Goal: Participate in discussion: Engage in conversation with other users on a specific topic

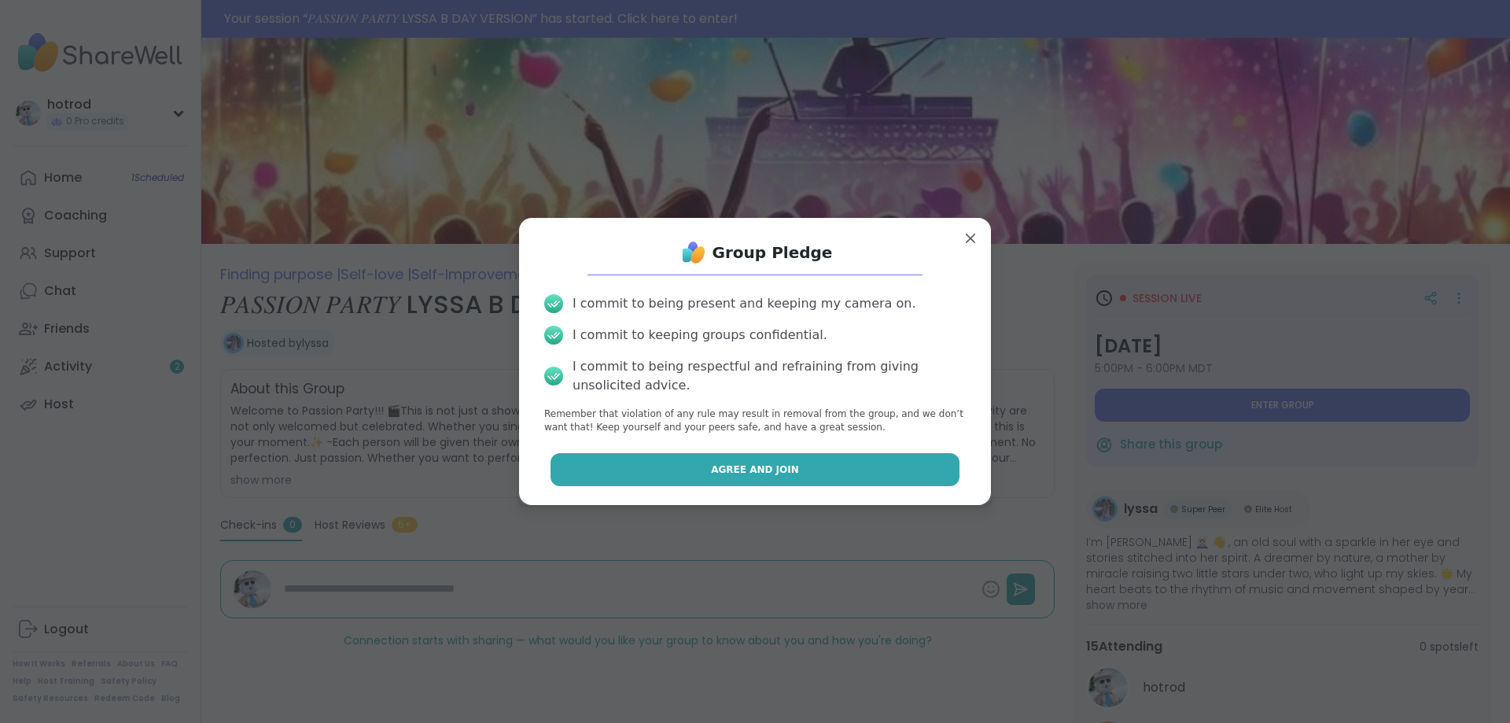
click at [772, 465] on span "Agree and Join" at bounding box center [755, 469] width 88 height 14
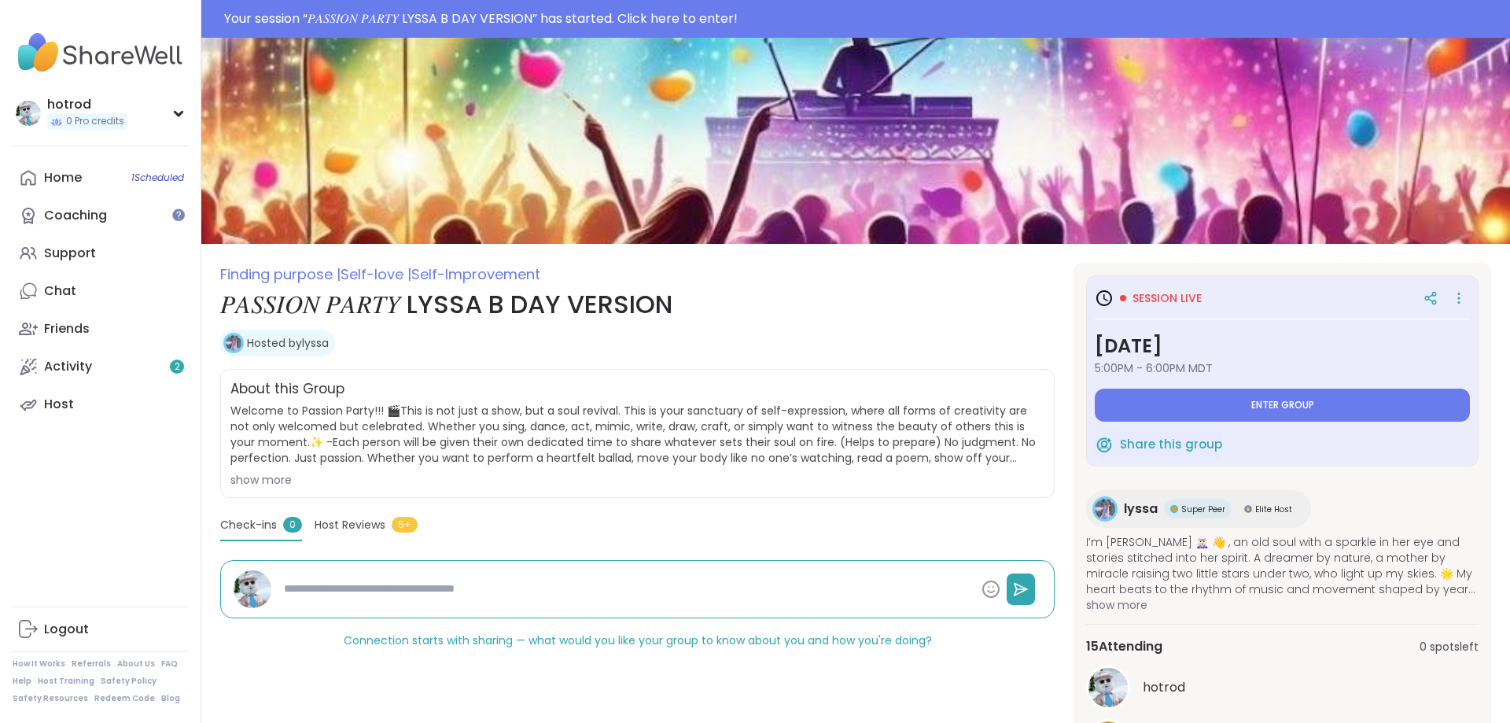
type textarea "*"
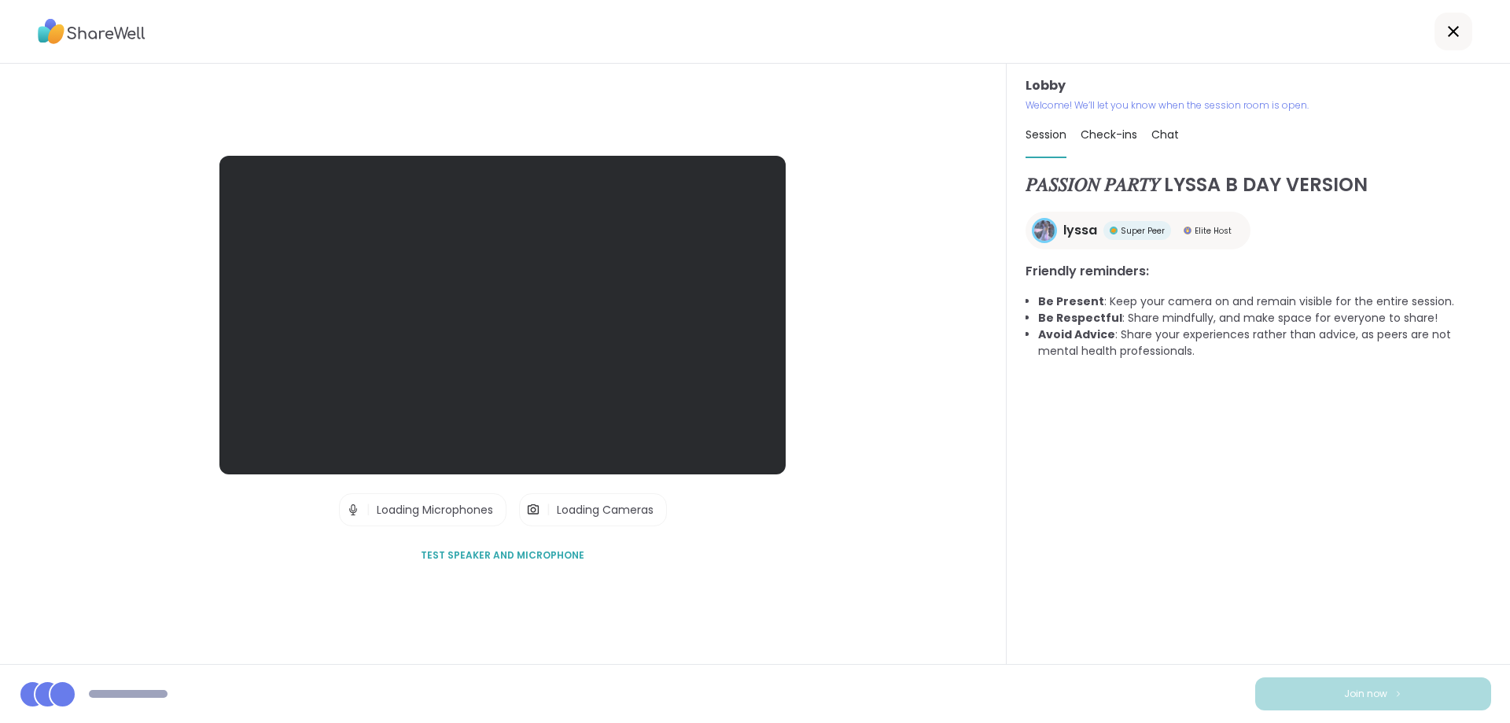
click at [461, 553] on span "Test speaker and microphone" at bounding box center [503, 555] width 164 height 14
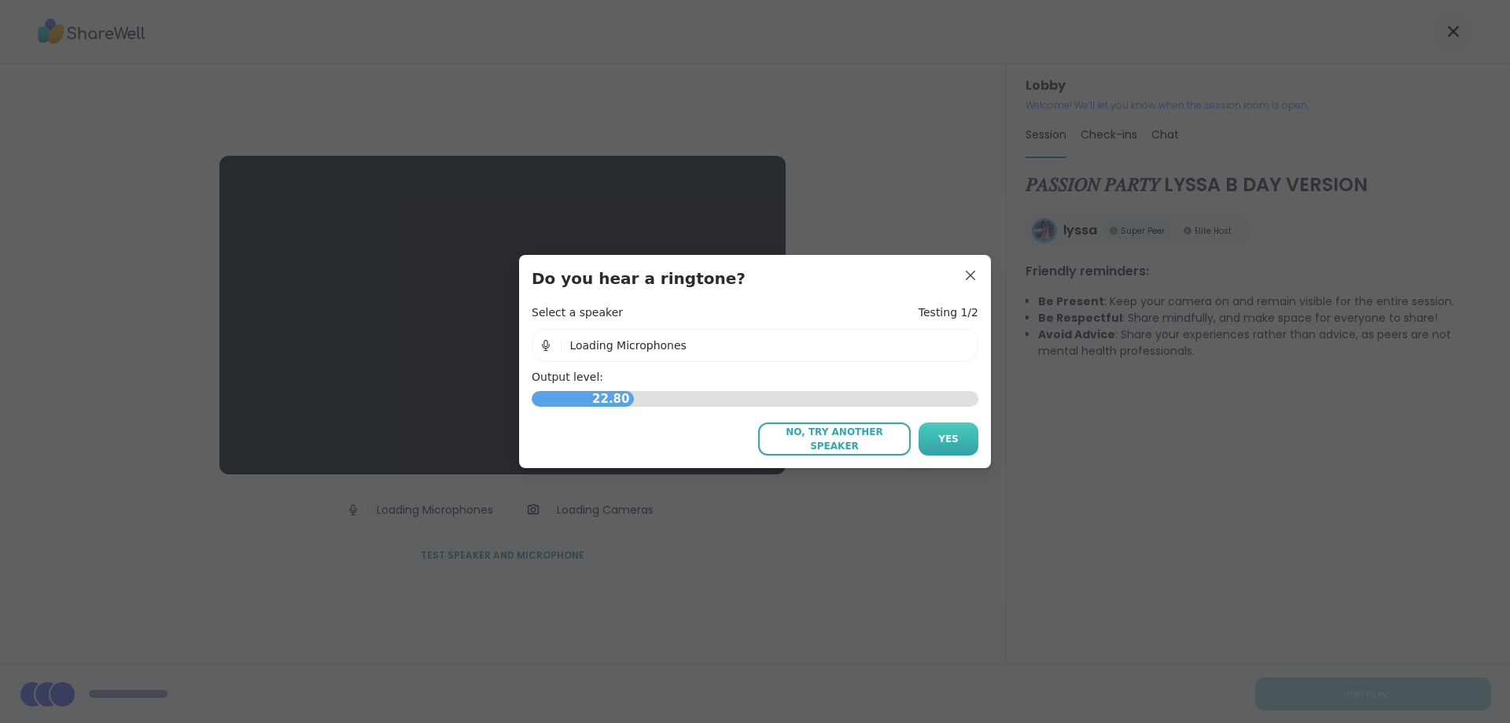
click at [954, 440] on span "Yes" at bounding box center [948, 439] width 20 height 14
click at [857, 446] on span "No, try another microphone" at bounding box center [834, 439] width 137 height 28
click at [595, 347] on span "No Local Audio" at bounding box center [612, 345] width 82 height 13
click at [752, 341] on div "| No Local Audio" at bounding box center [755, 345] width 447 height 33
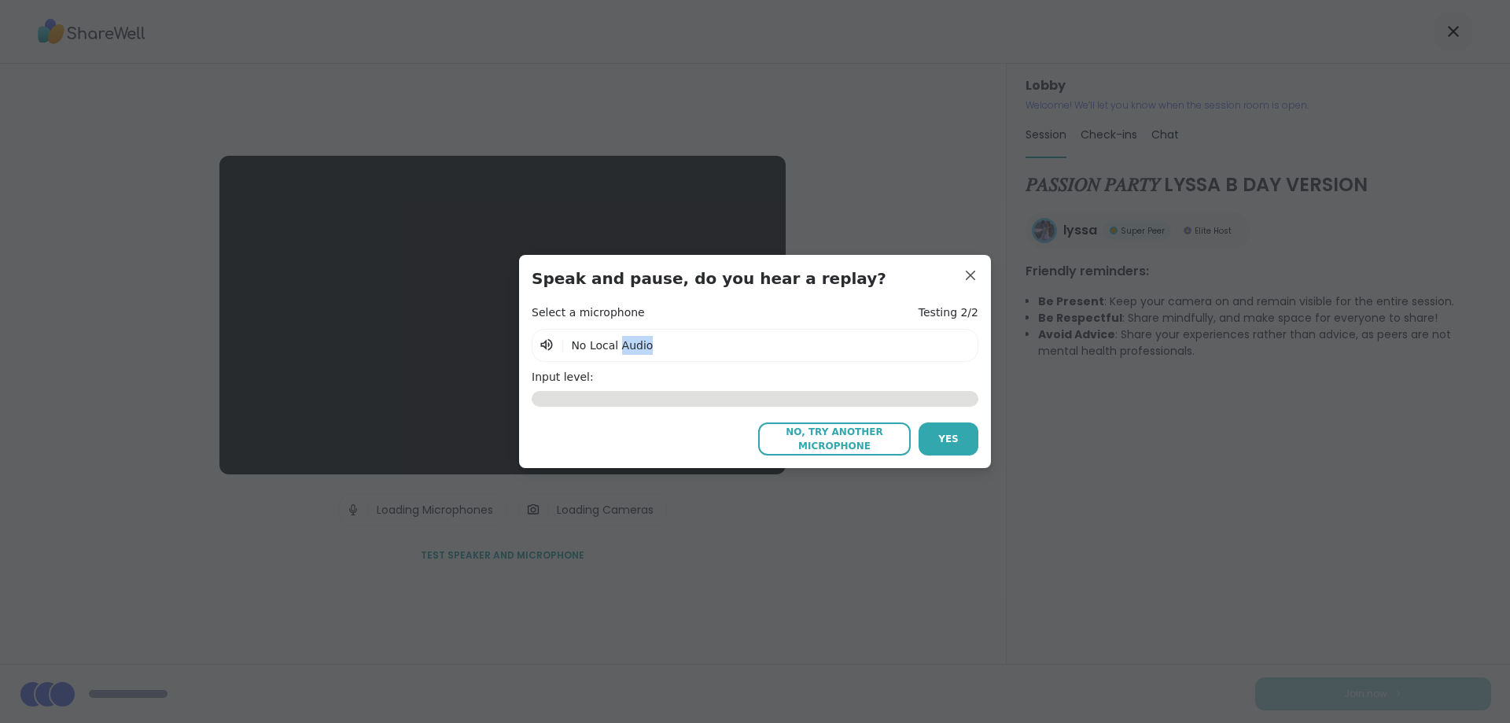
click at [752, 341] on div "| No Local Audio" at bounding box center [755, 345] width 447 height 33
click at [874, 433] on span "No, try another microphone" at bounding box center [834, 439] width 137 height 28
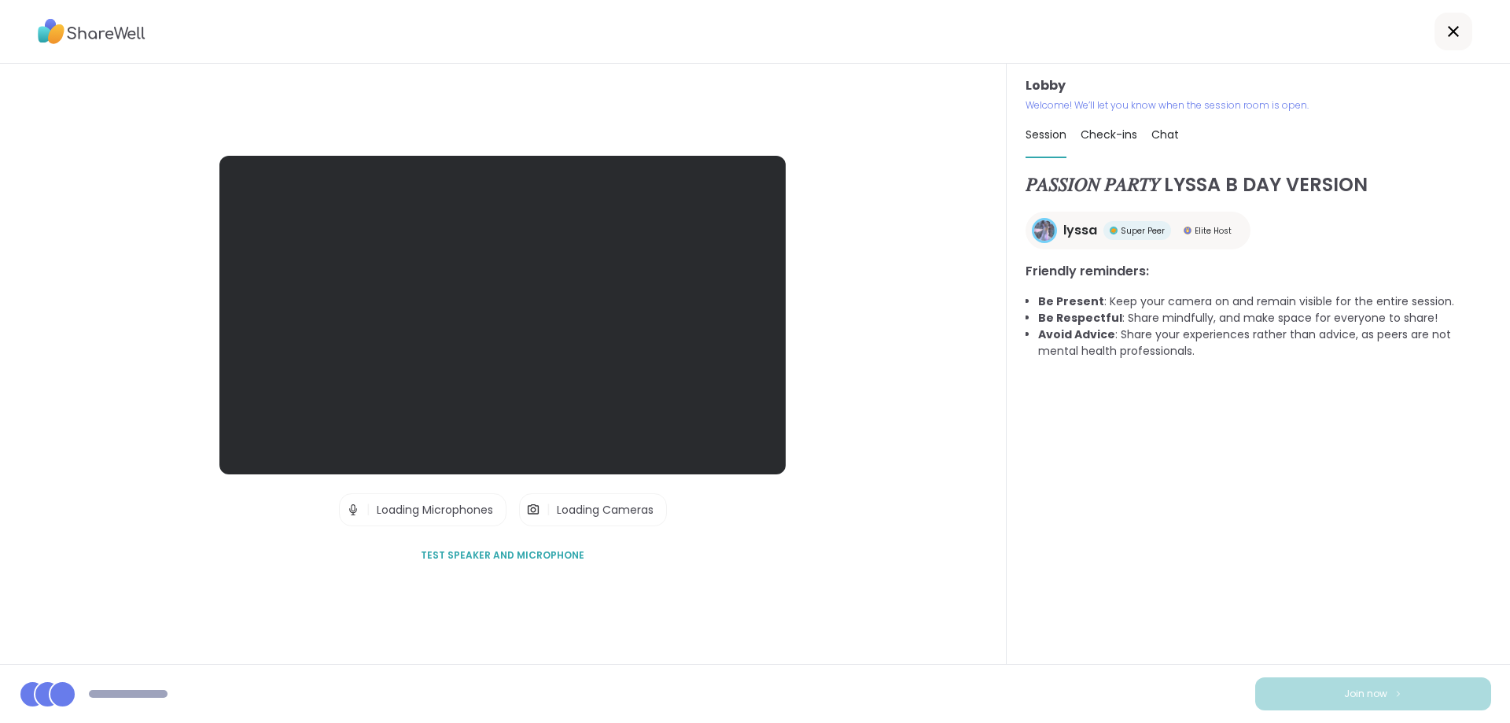
click at [510, 558] on span "Test speaker and microphone" at bounding box center [503, 555] width 164 height 14
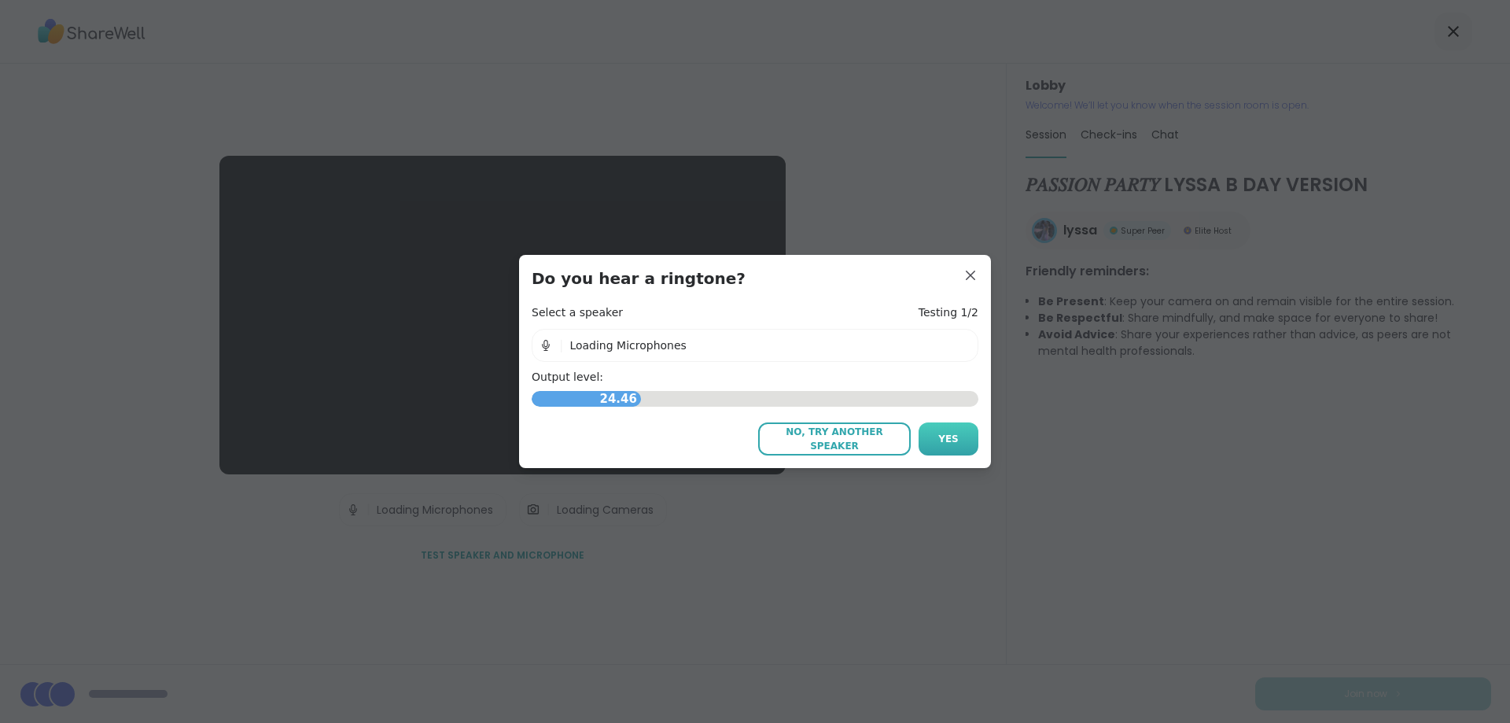
click at [961, 433] on button "Yes" at bounding box center [948, 438] width 60 height 33
click at [541, 340] on icon at bounding box center [547, 345] width 16 height 16
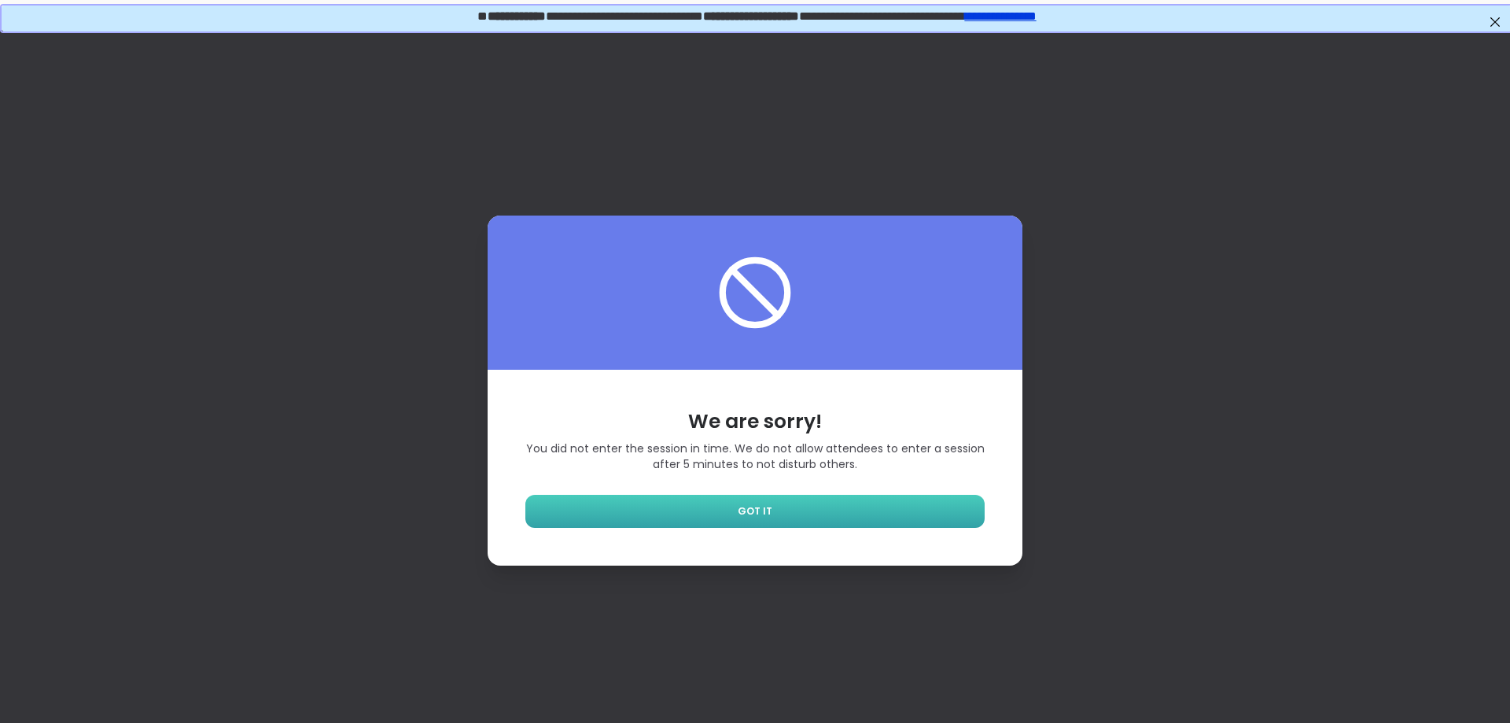
click at [751, 507] on span "GOT IT" at bounding box center [755, 511] width 35 height 14
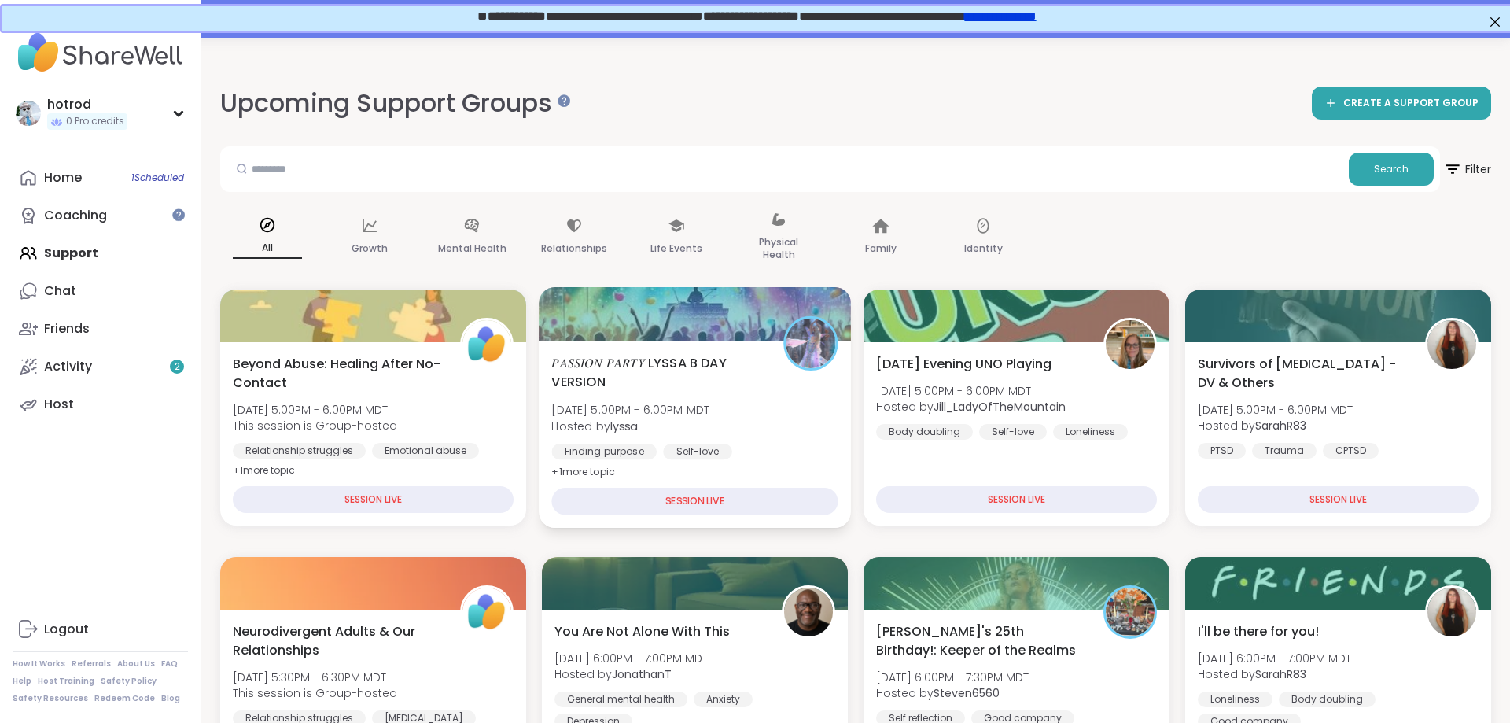
click at [802, 436] on div "𝑃𝐴𝑆𝑆𝐼𝑂𝑁 𝑃𝐴𝑅𝑇𝑌 LYSSA B DAY VERSION Sat, Sep 13 | 5:00PM - 6:00PM MDT Hosted by l…" at bounding box center [694, 417] width 286 height 128
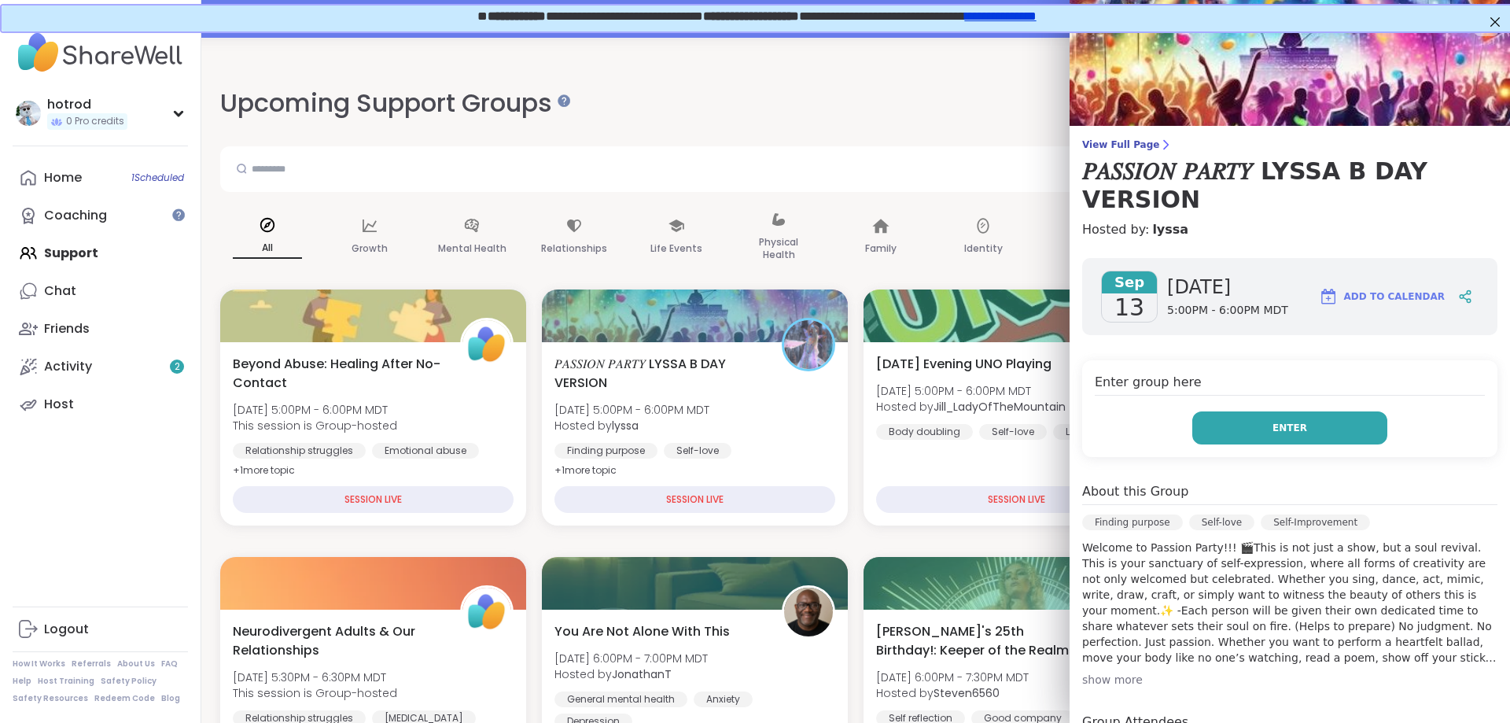
click at [1245, 433] on button "Enter" at bounding box center [1289, 427] width 195 height 33
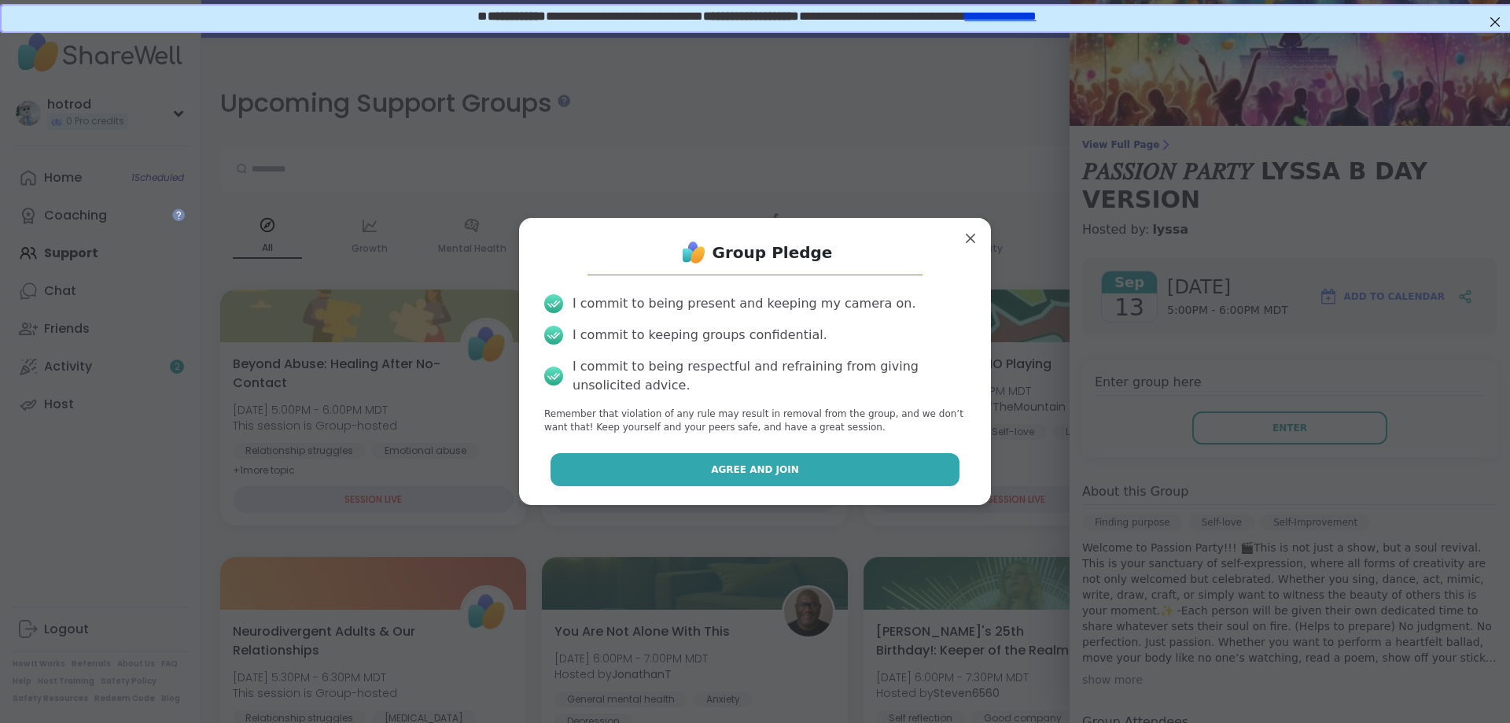
click at [753, 476] on span "Agree and Join" at bounding box center [755, 469] width 88 height 14
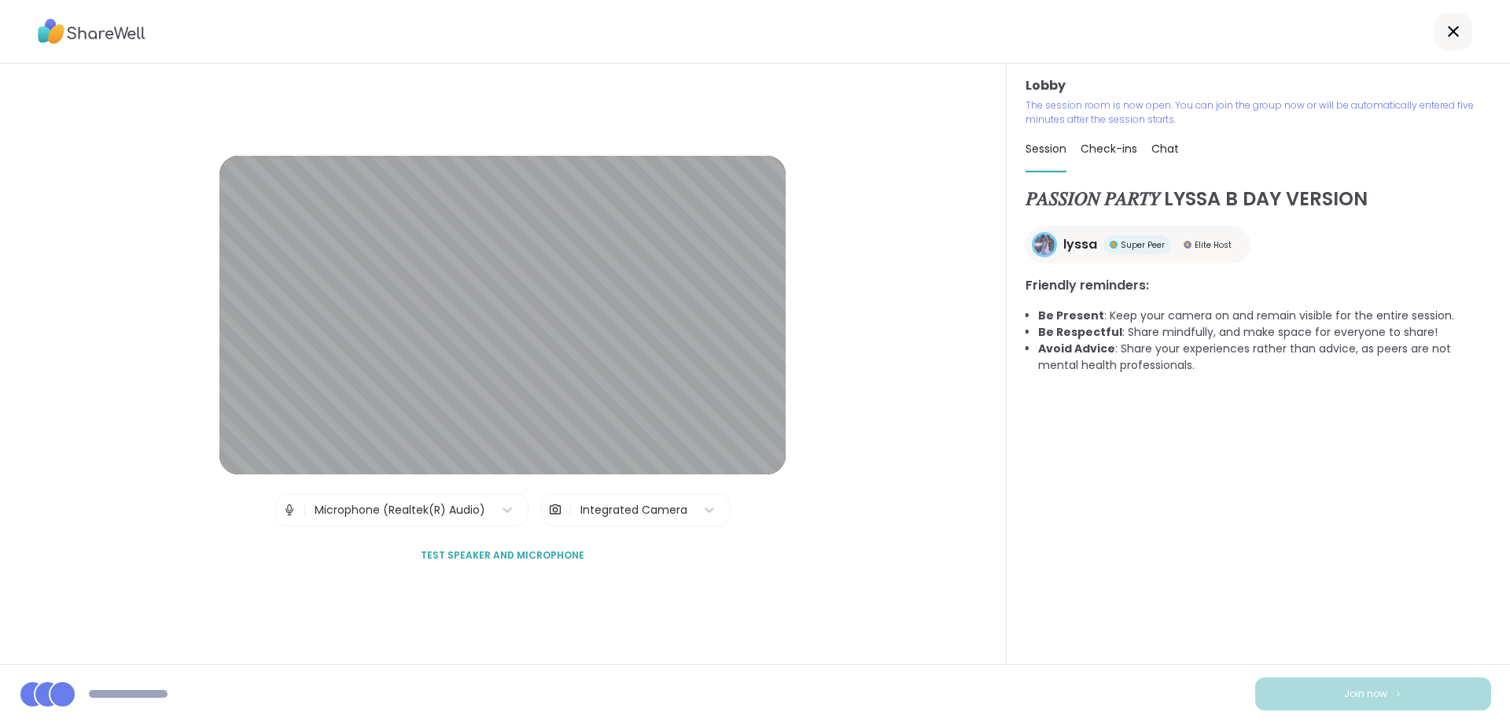
click at [536, 584] on div "Lobby | Microphone (Realtek(R) Audio) | Integrated Camera Test speaker and micr…" at bounding box center [503, 364] width 1007 height 600
click at [528, 557] on span "Test speaker and microphone" at bounding box center [503, 555] width 164 height 14
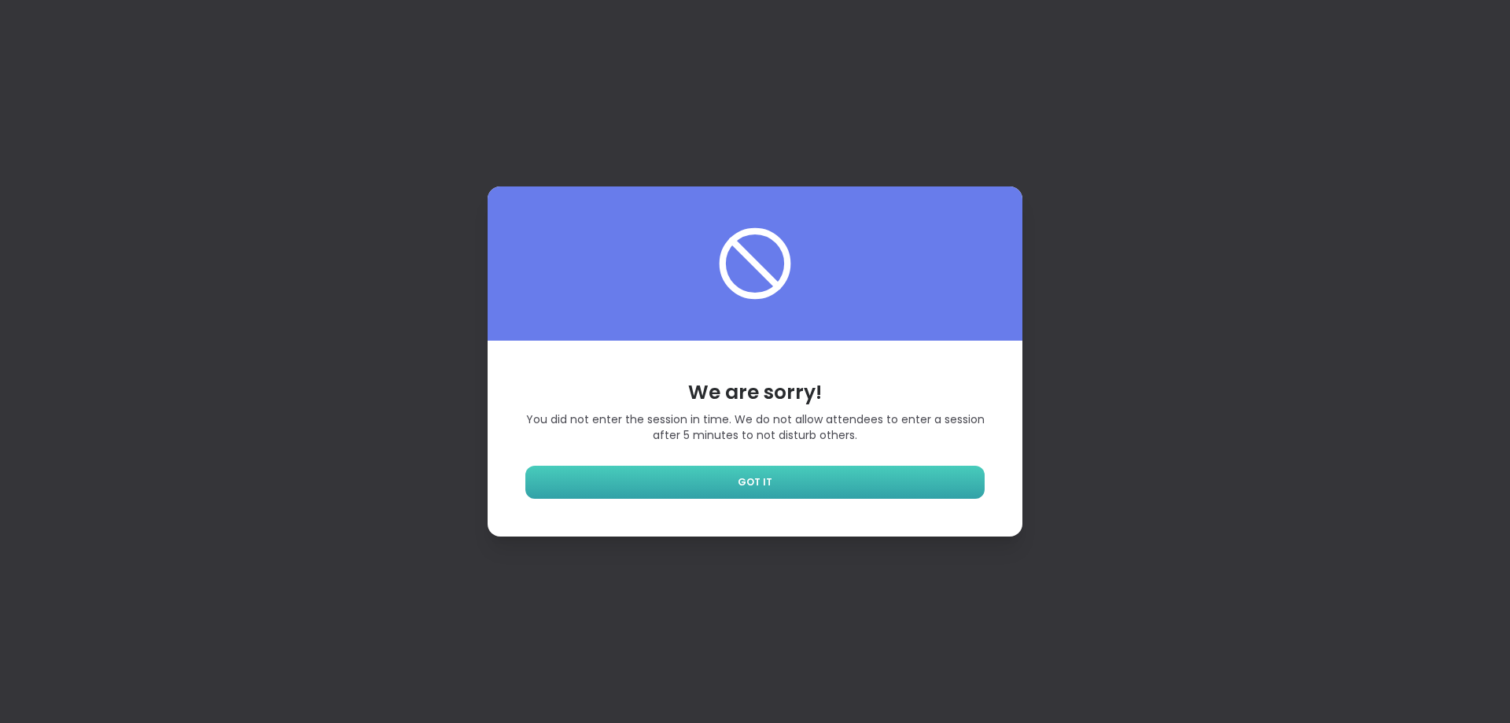
click at [775, 488] on link "GOT IT" at bounding box center [754, 482] width 459 height 33
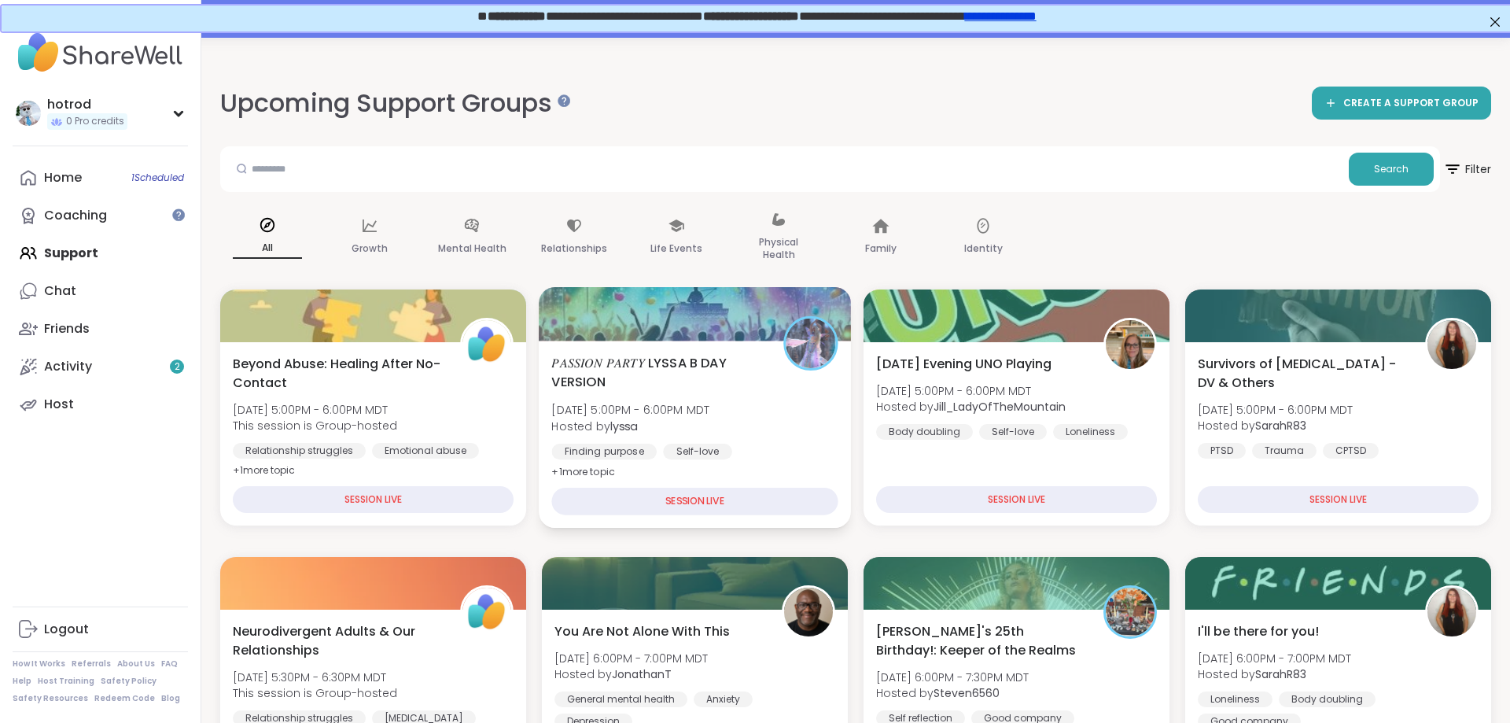
click at [786, 458] on div "Finding purpose Self-love Self-Improvement" at bounding box center [694, 463] width 286 height 39
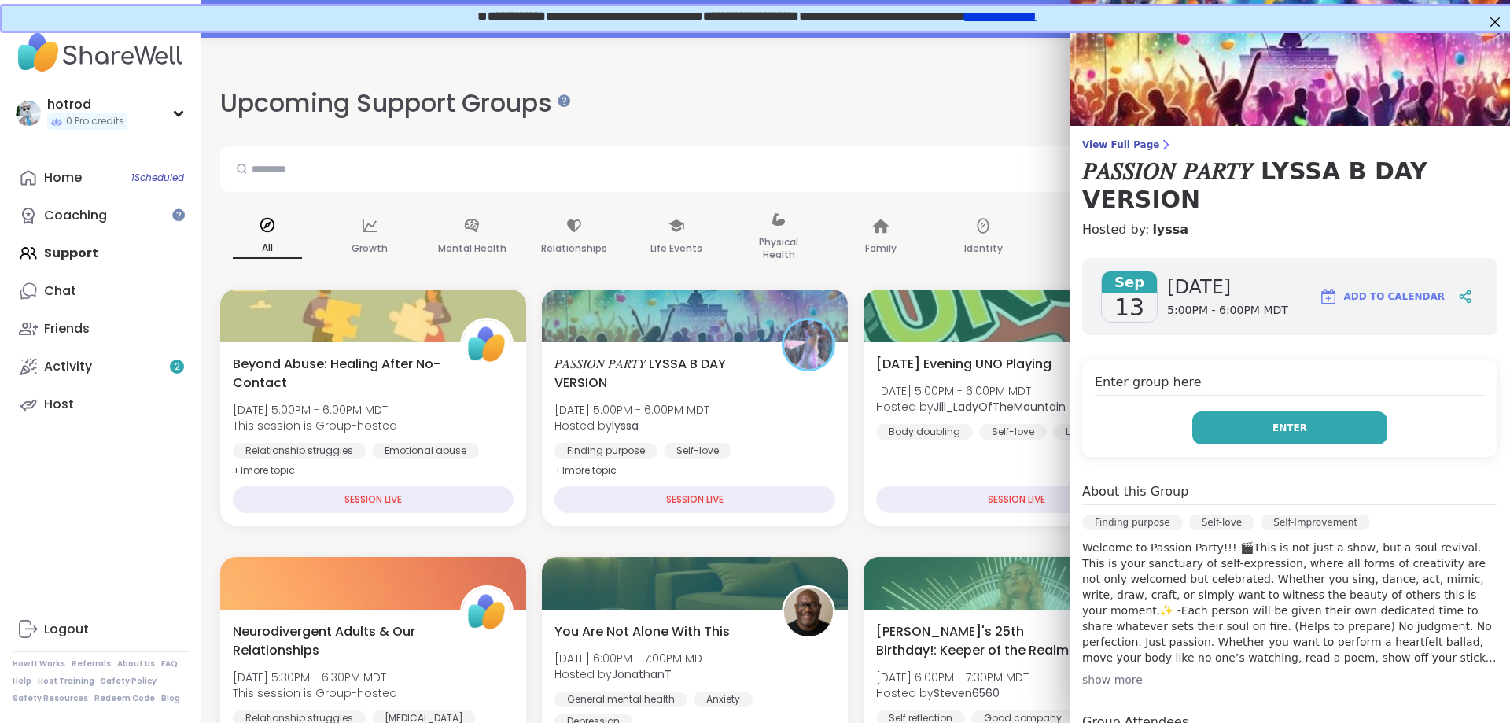
click at [1333, 425] on button "Enter" at bounding box center [1289, 427] width 195 height 33
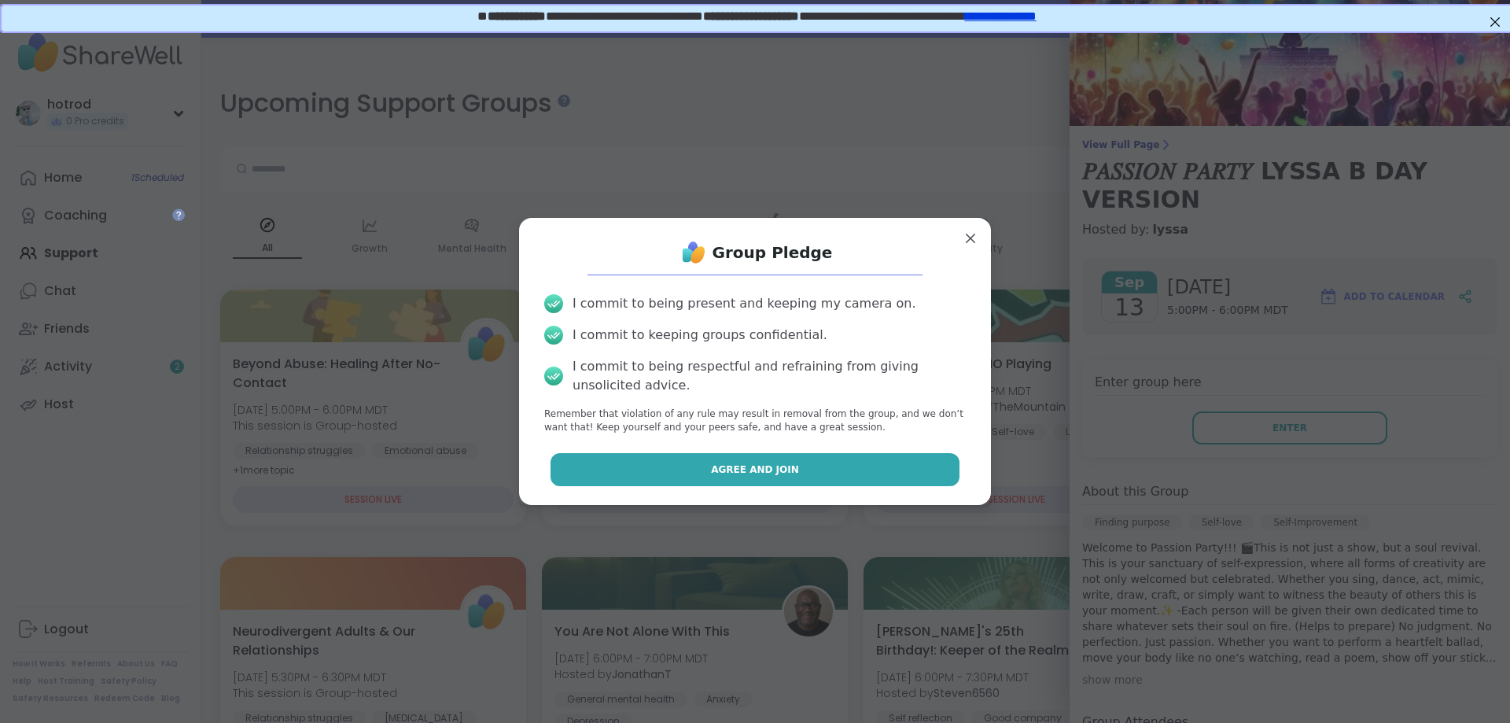
click at [779, 470] on span "Agree and Join" at bounding box center [755, 469] width 88 height 14
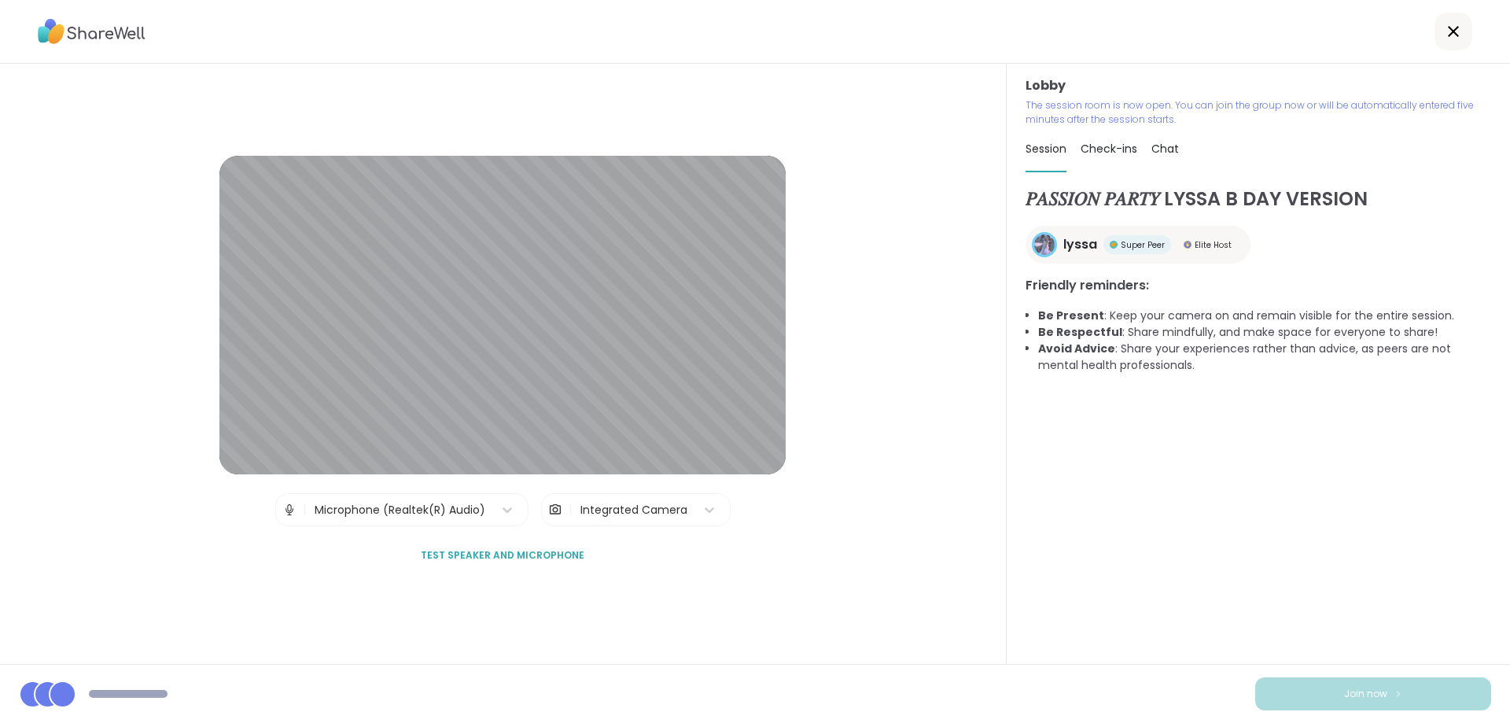
click at [510, 558] on span "Test speaker and microphone" at bounding box center [503, 555] width 164 height 14
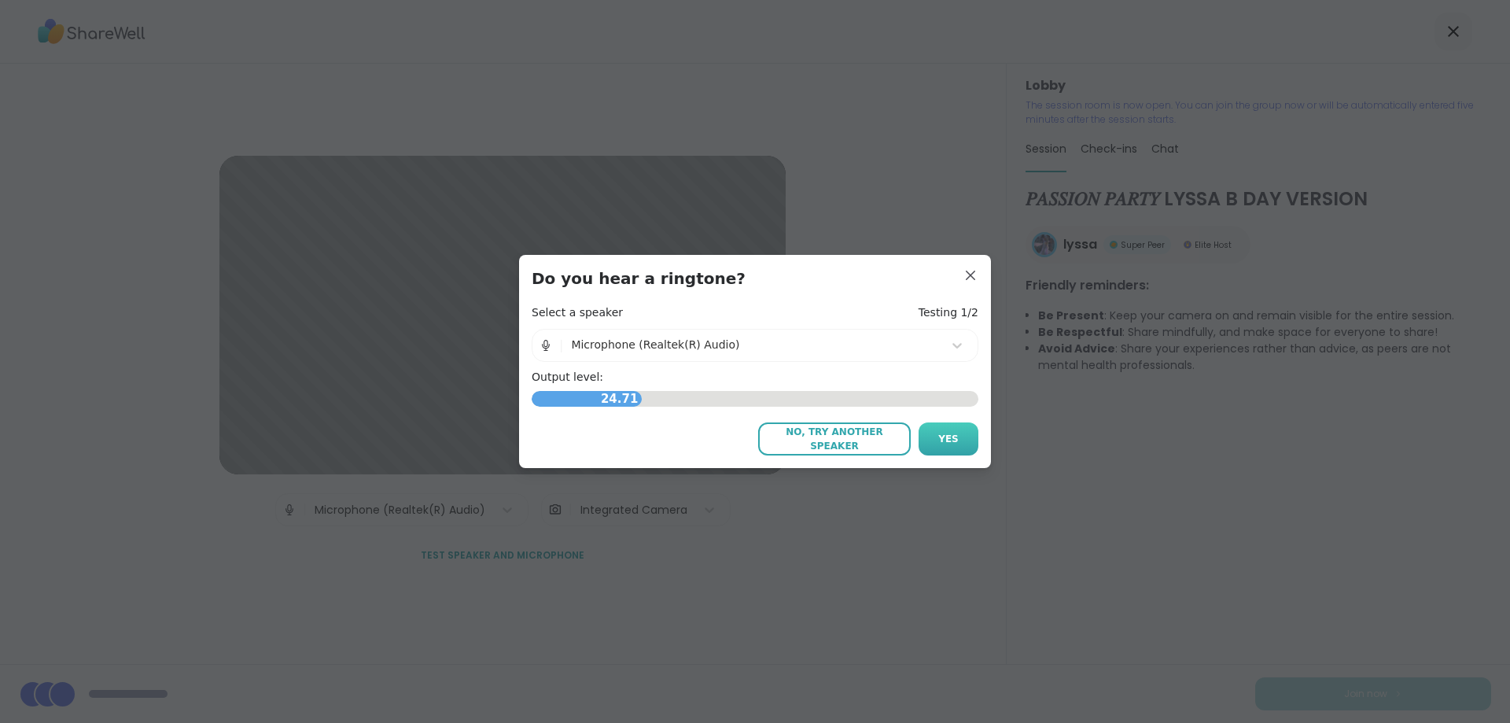
click at [942, 439] on span "Yes" at bounding box center [948, 439] width 20 height 14
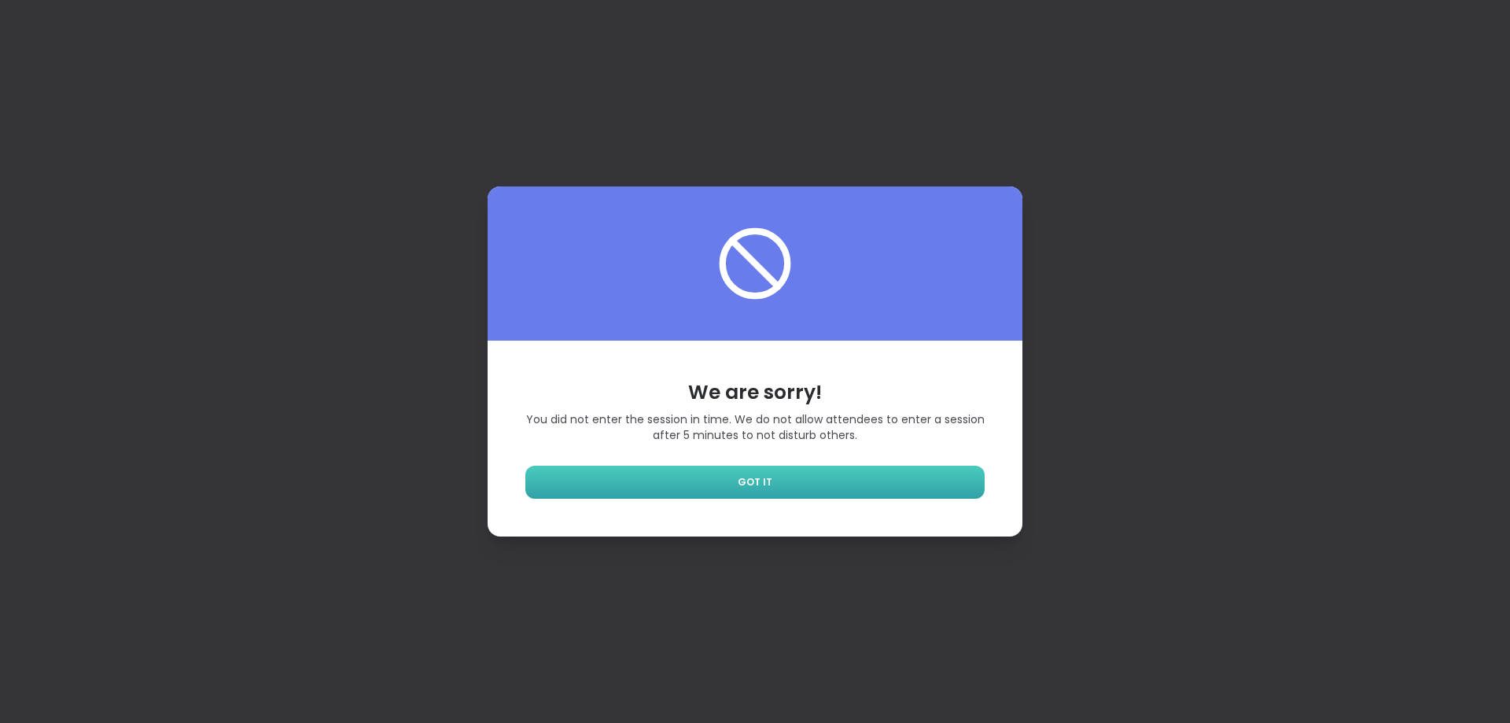
click at [823, 488] on link "GOT IT" at bounding box center [754, 482] width 459 height 33
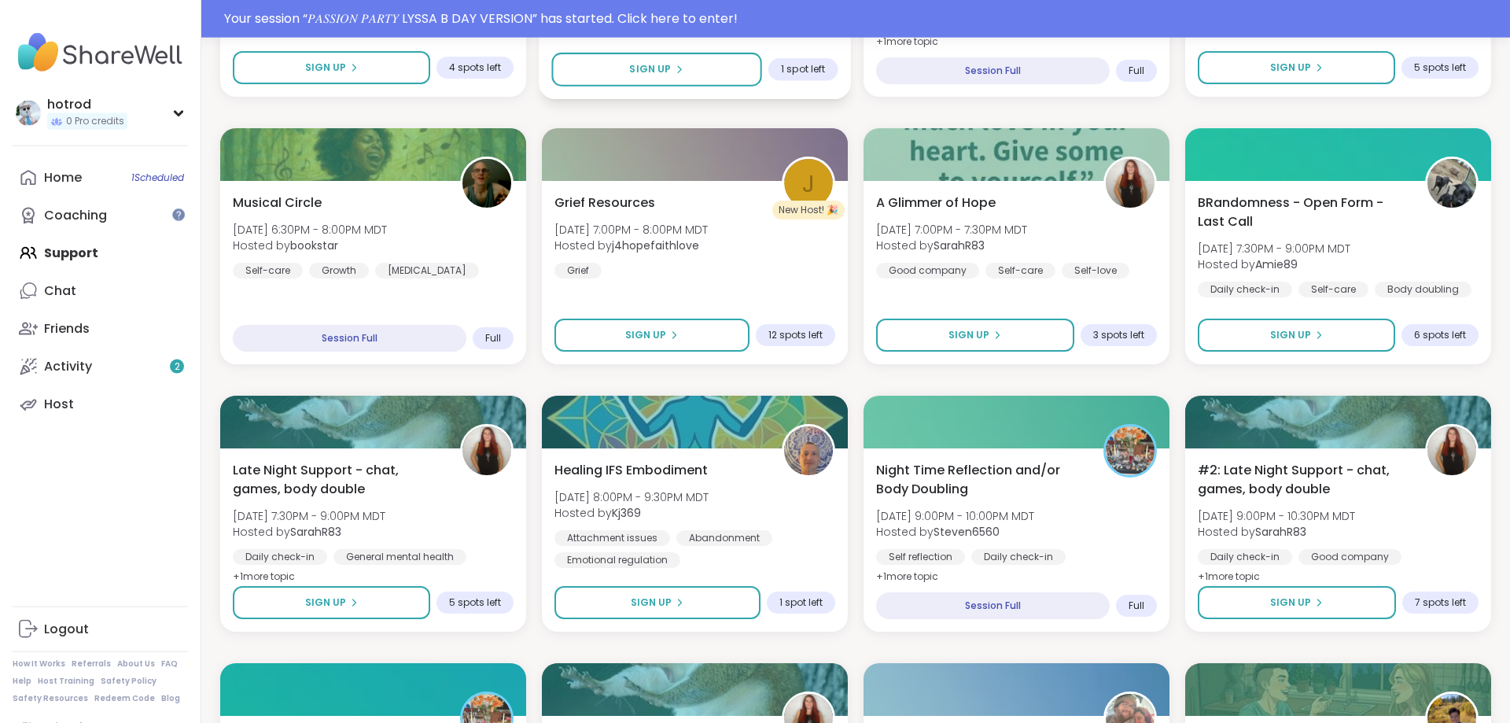
scroll to position [882, 0]
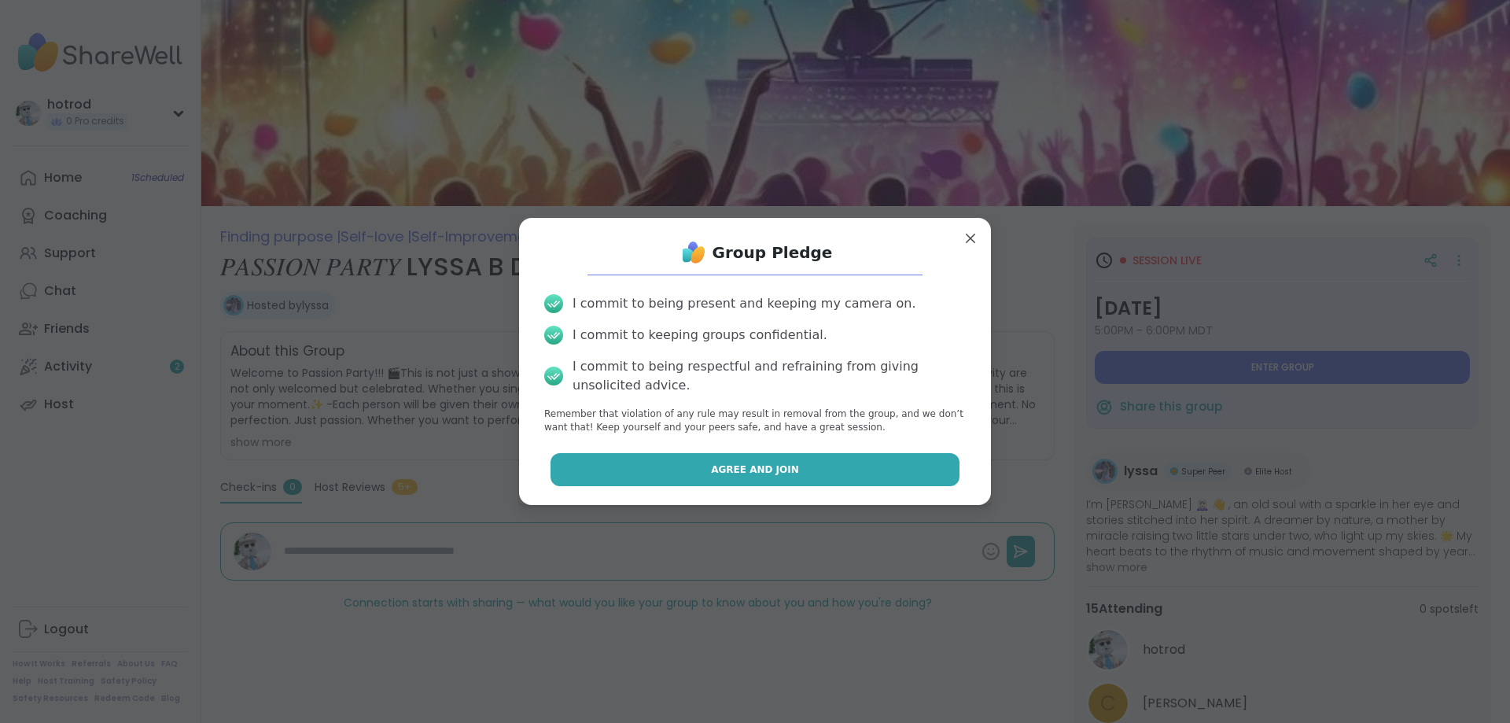
click at [736, 463] on span "Agree and Join" at bounding box center [755, 469] width 88 height 14
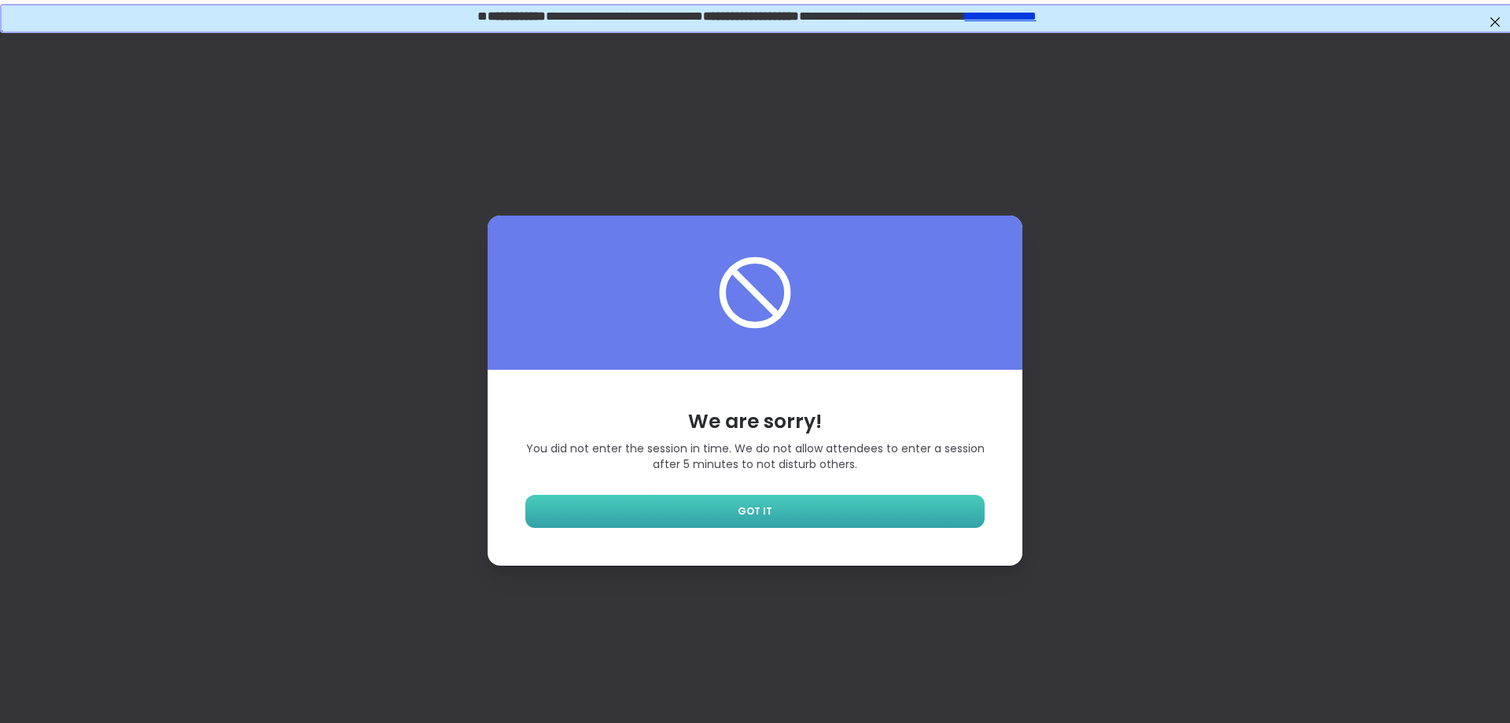
click at [748, 505] on span "GOT IT" at bounding box center [755, 511] width 35 height 14
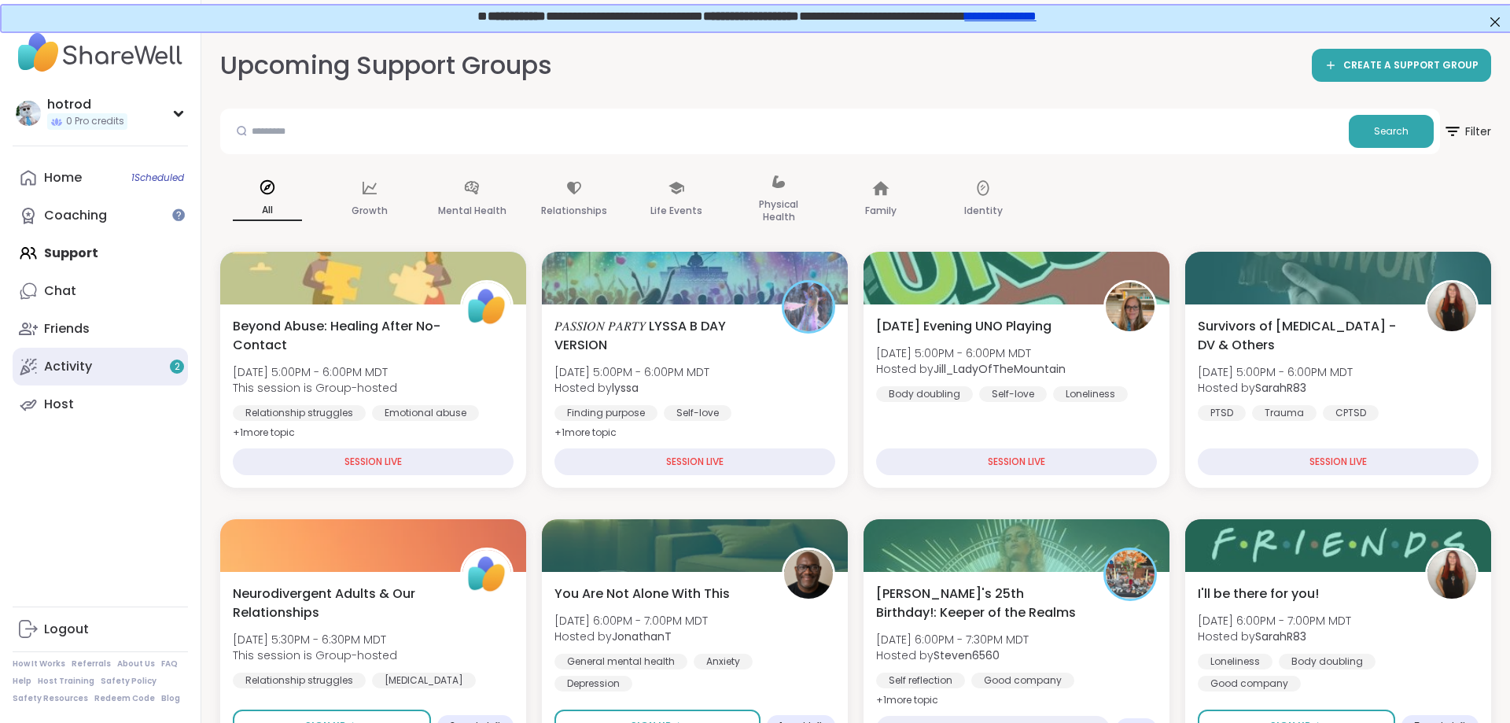
click at [76, 365] on div "Activity 2" at bounding box center [68, 366] width 48 height 17
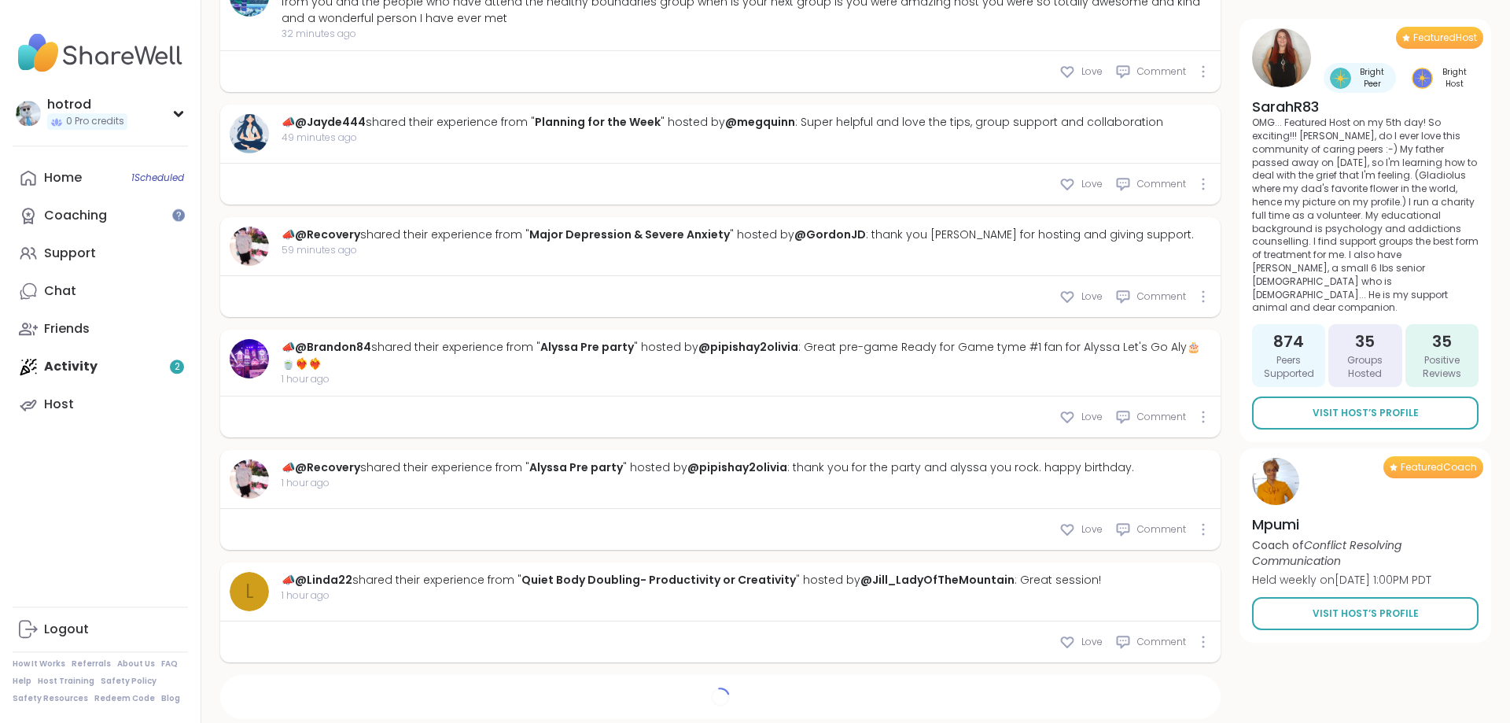
scroll to position [1184, 0]
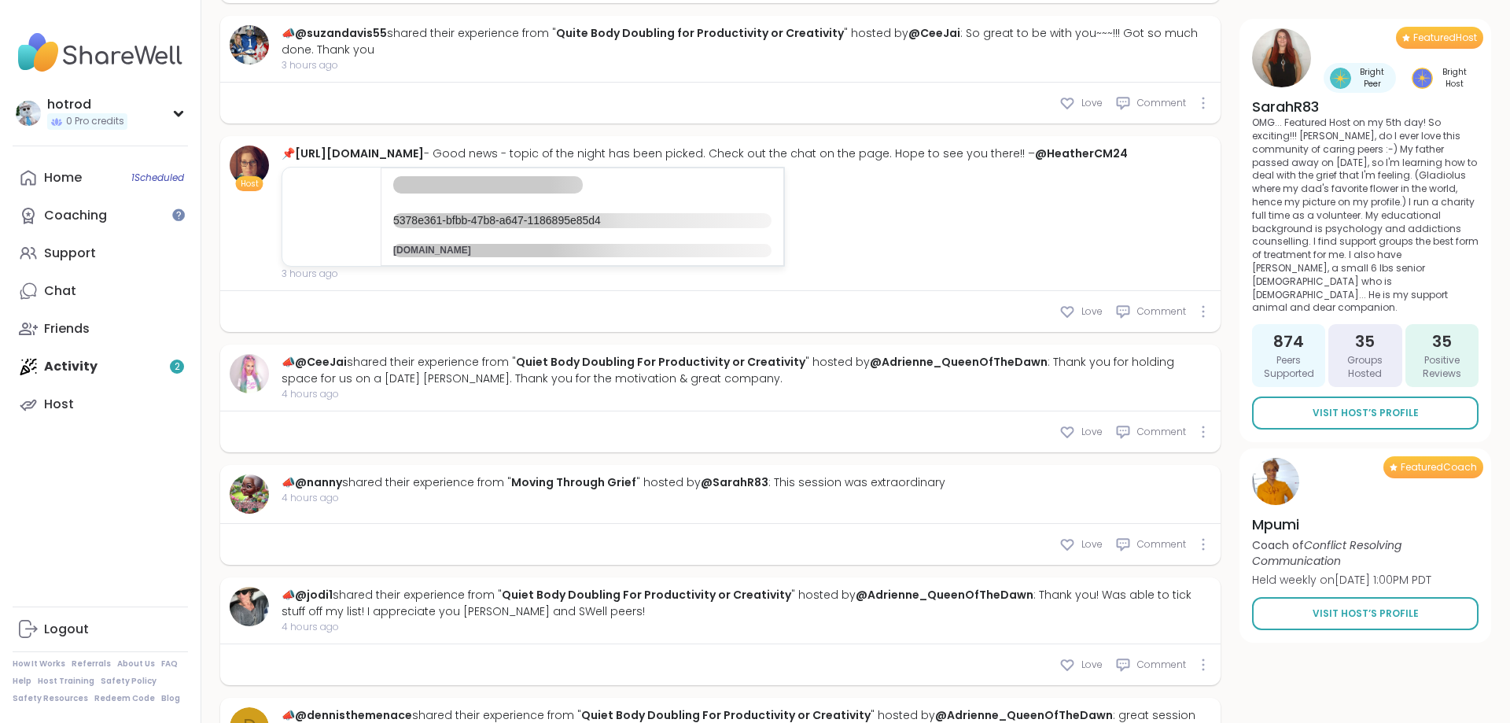
type textarea "*"
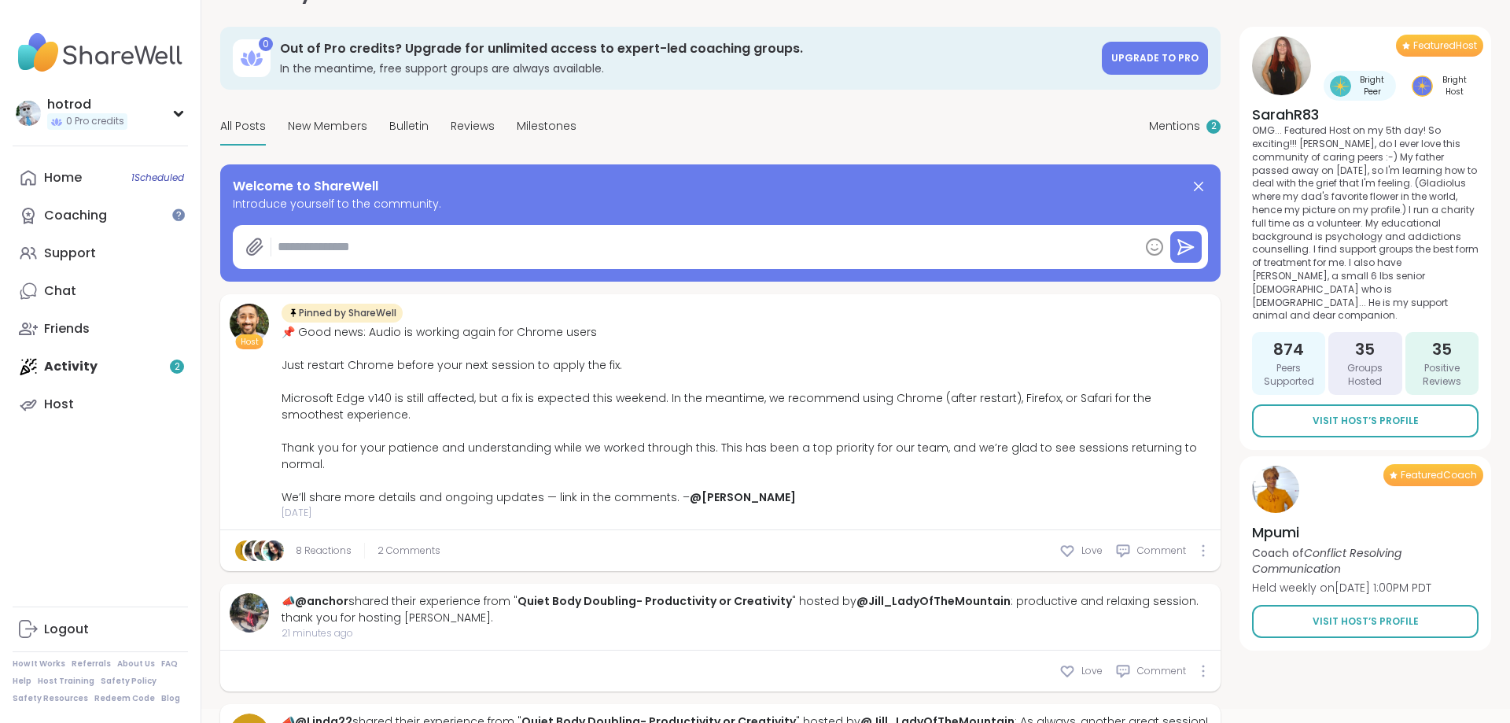
scroll to position [0, 0]
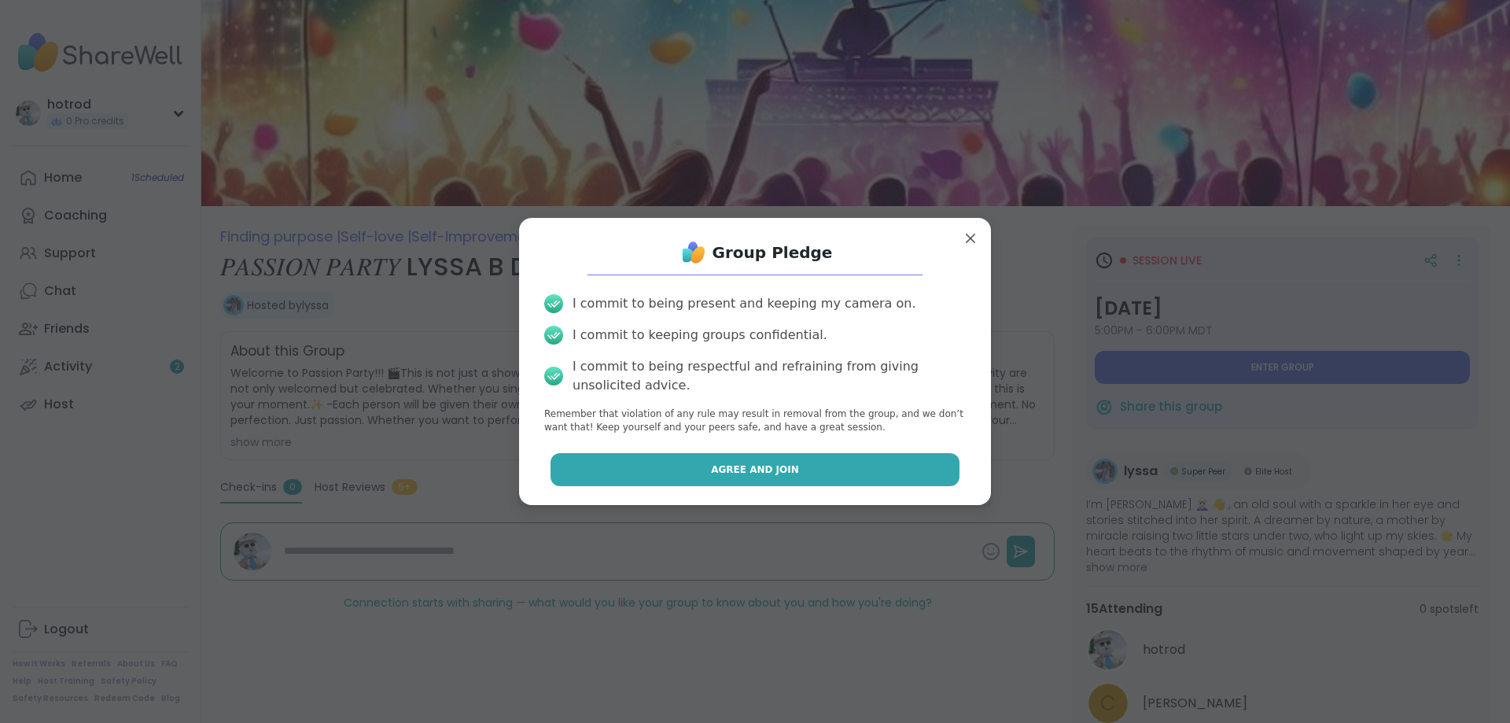
click at [775, 463] on span "Agree and Join" at bounding box center [755, 469] width 88 height 14
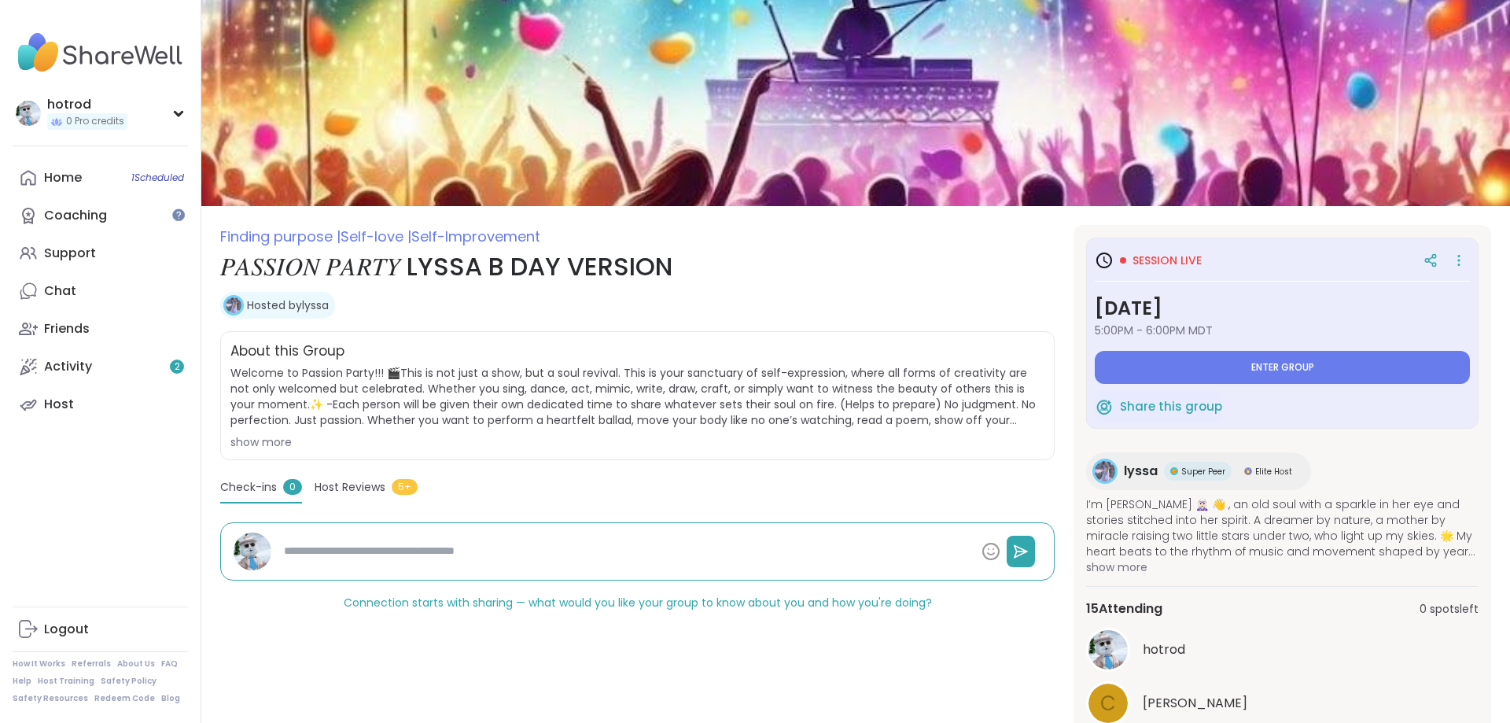
type textarea "*"
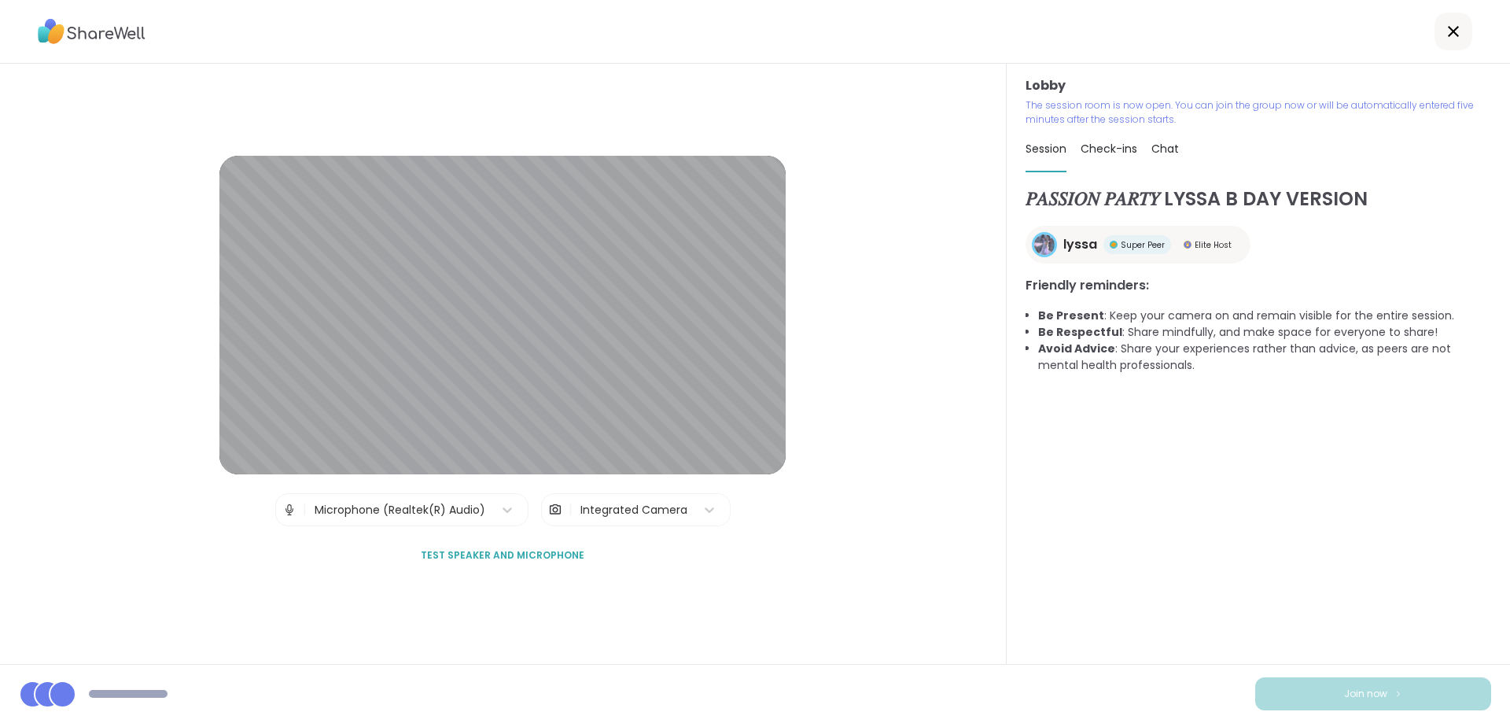
click at [511, 549] on span "Test speaker and microphone" at bounding box center [503, 555] width 164 height 14
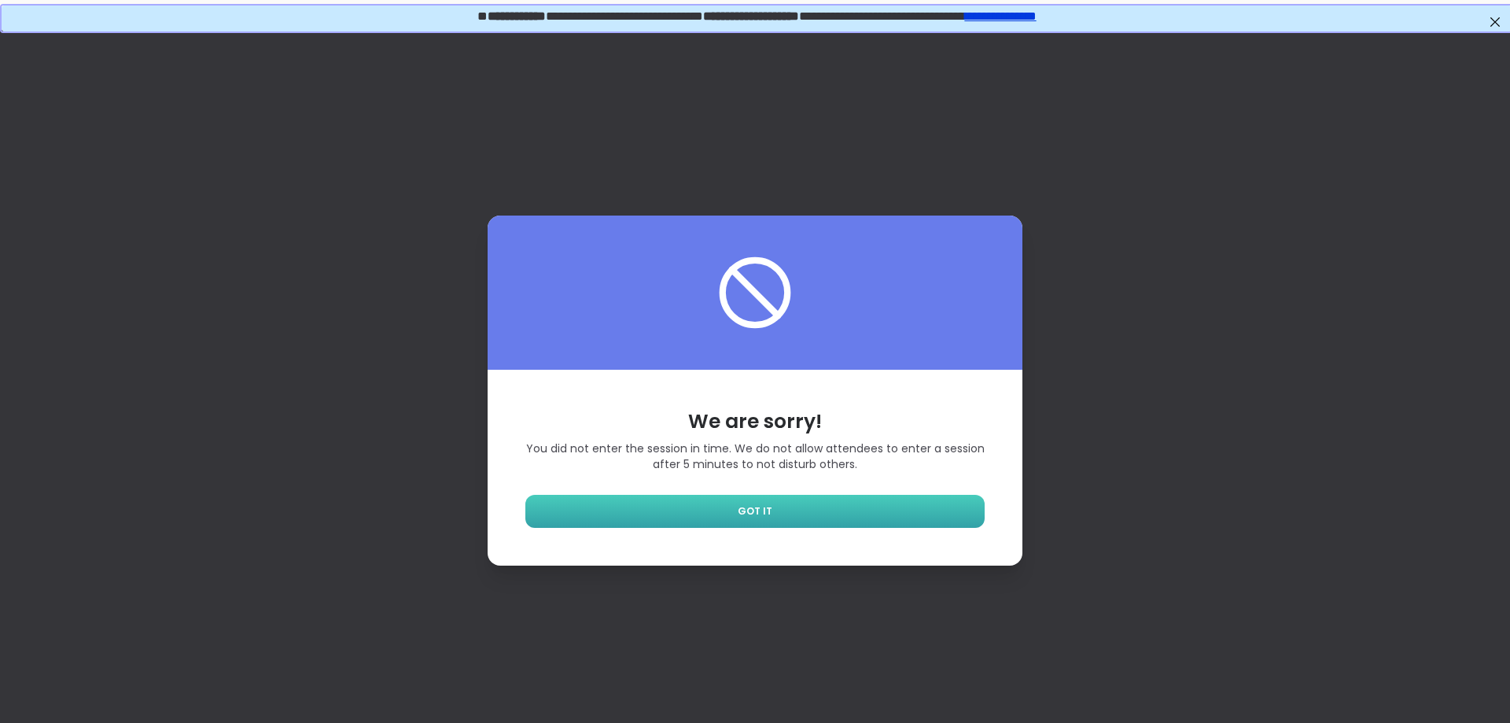
click at [844, 502] on link "GOT IT" at bounding box center [754, 511] width 459 height 33
